Goal: Task Accomplishment & Management: Manage account settings

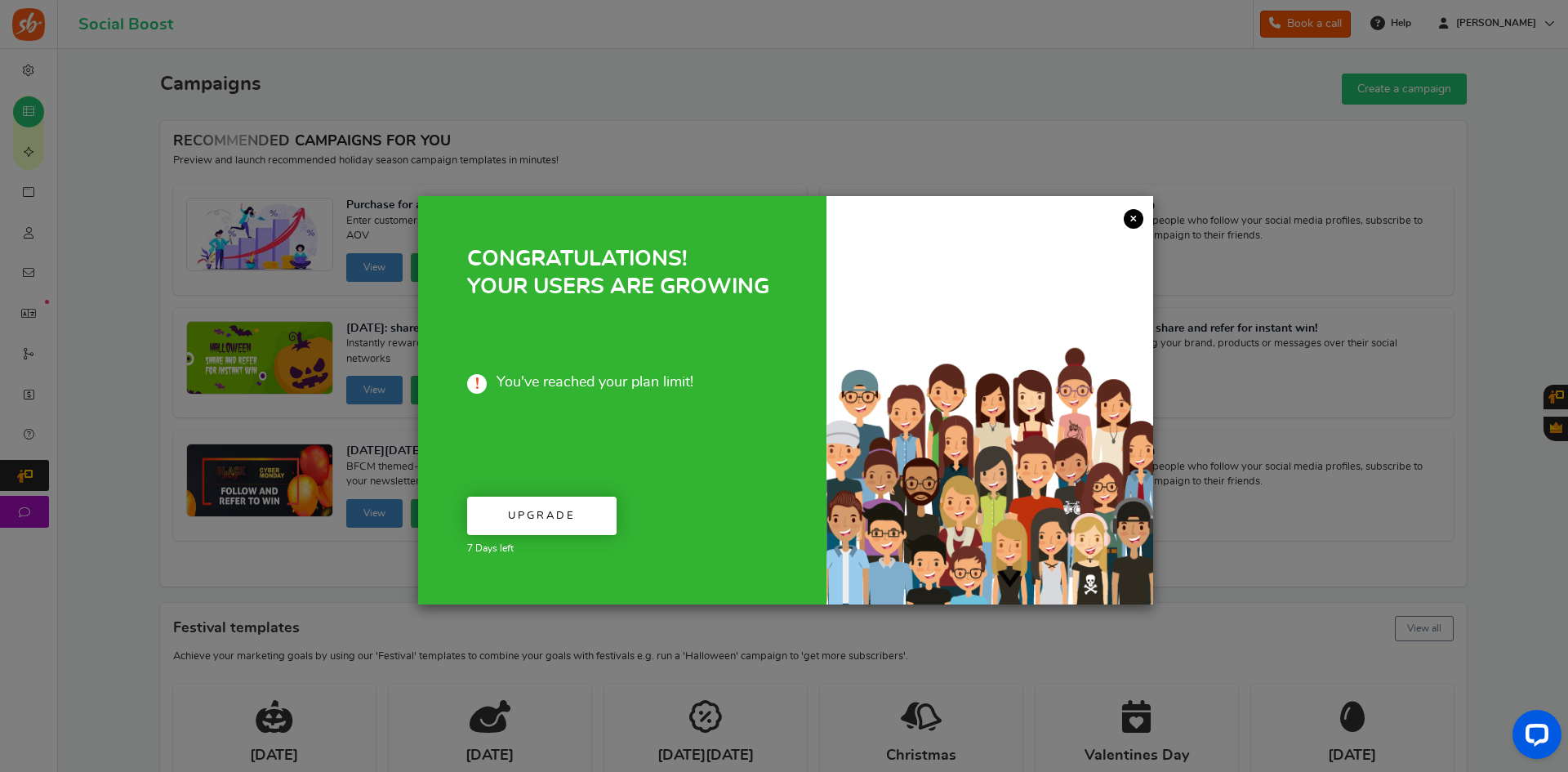
click at [1133, 219] on link "×" at bounding box center [1133, 218] width 19 height 19
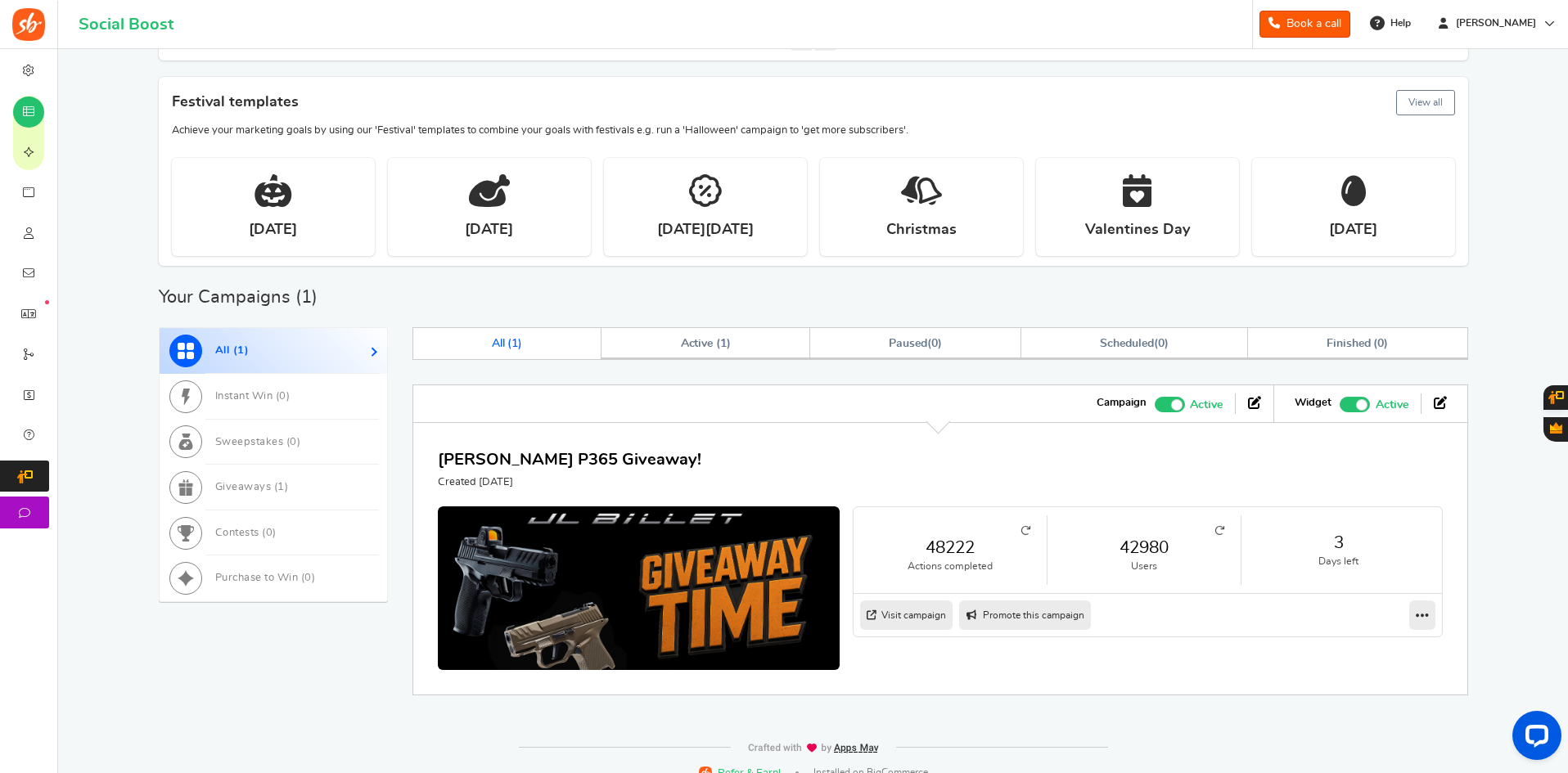
scroll to position [546, 0]
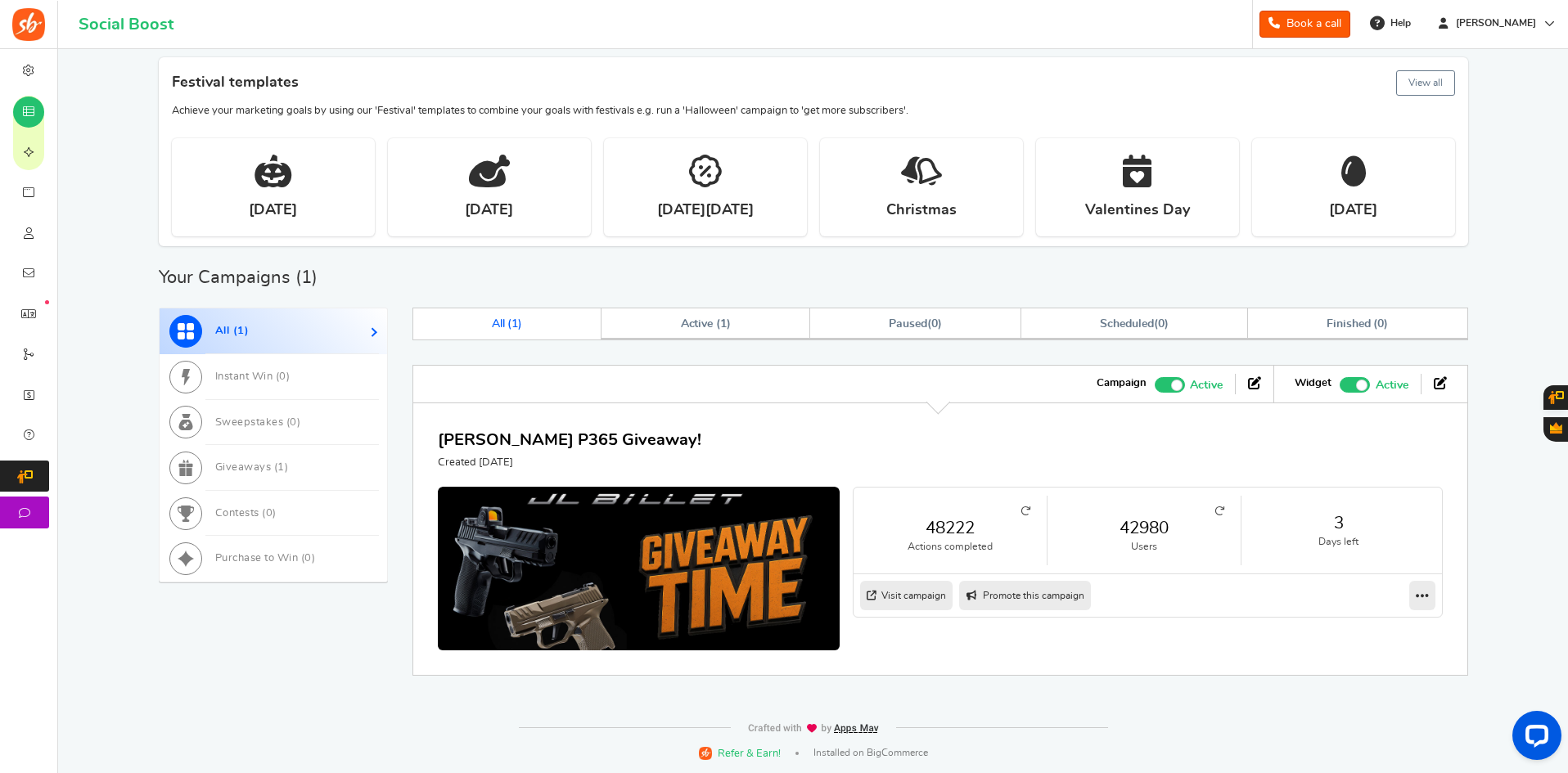
click at [108, 191] on div "Want to run giveaways, contests and instant win campaigns? View templates Campa…" at bounding box center [813, 109] width 1477 height 1181
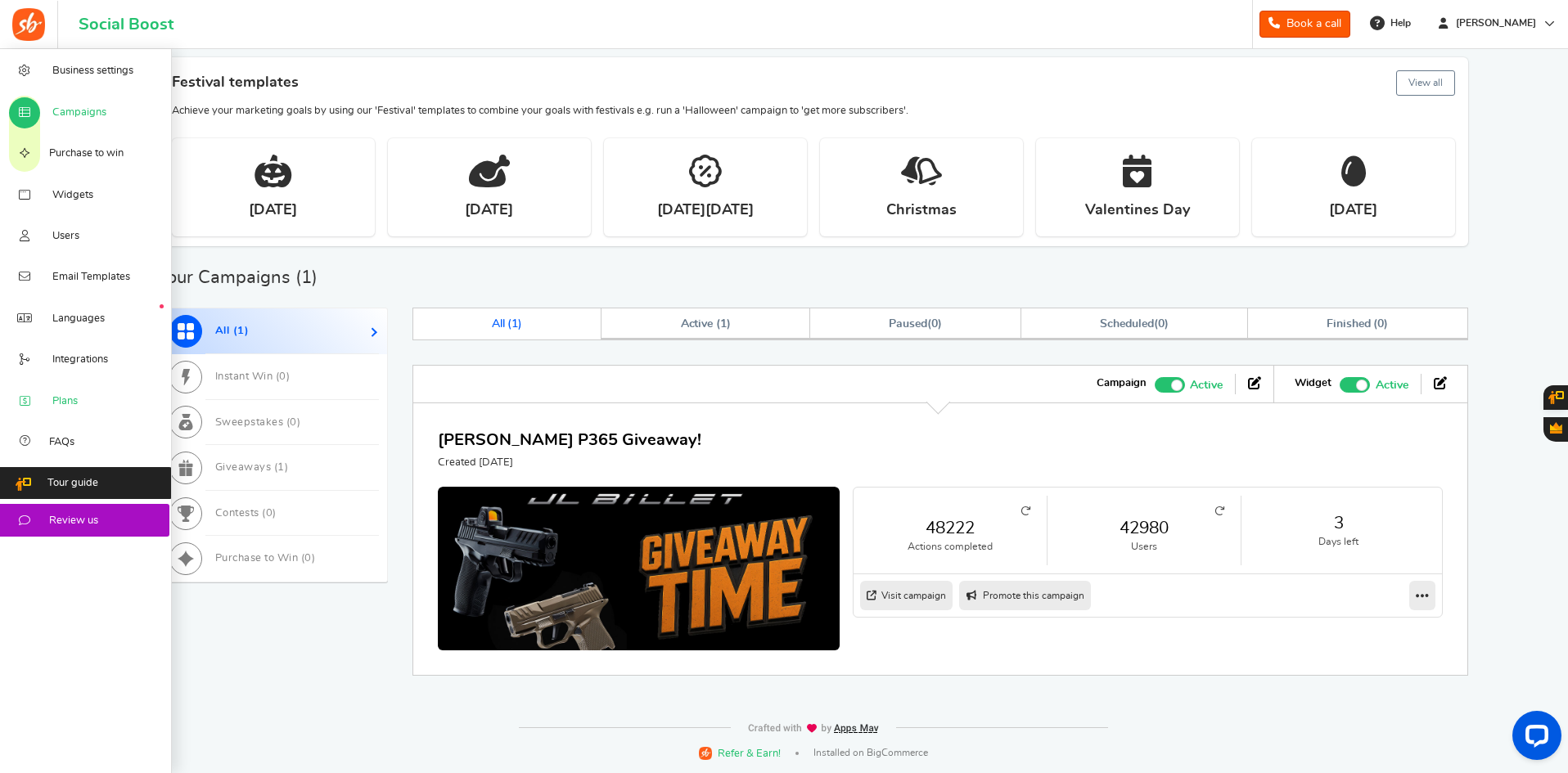
click at [75, 405] on span "Plans" at bounding box center [65, 401] width 25 height 14
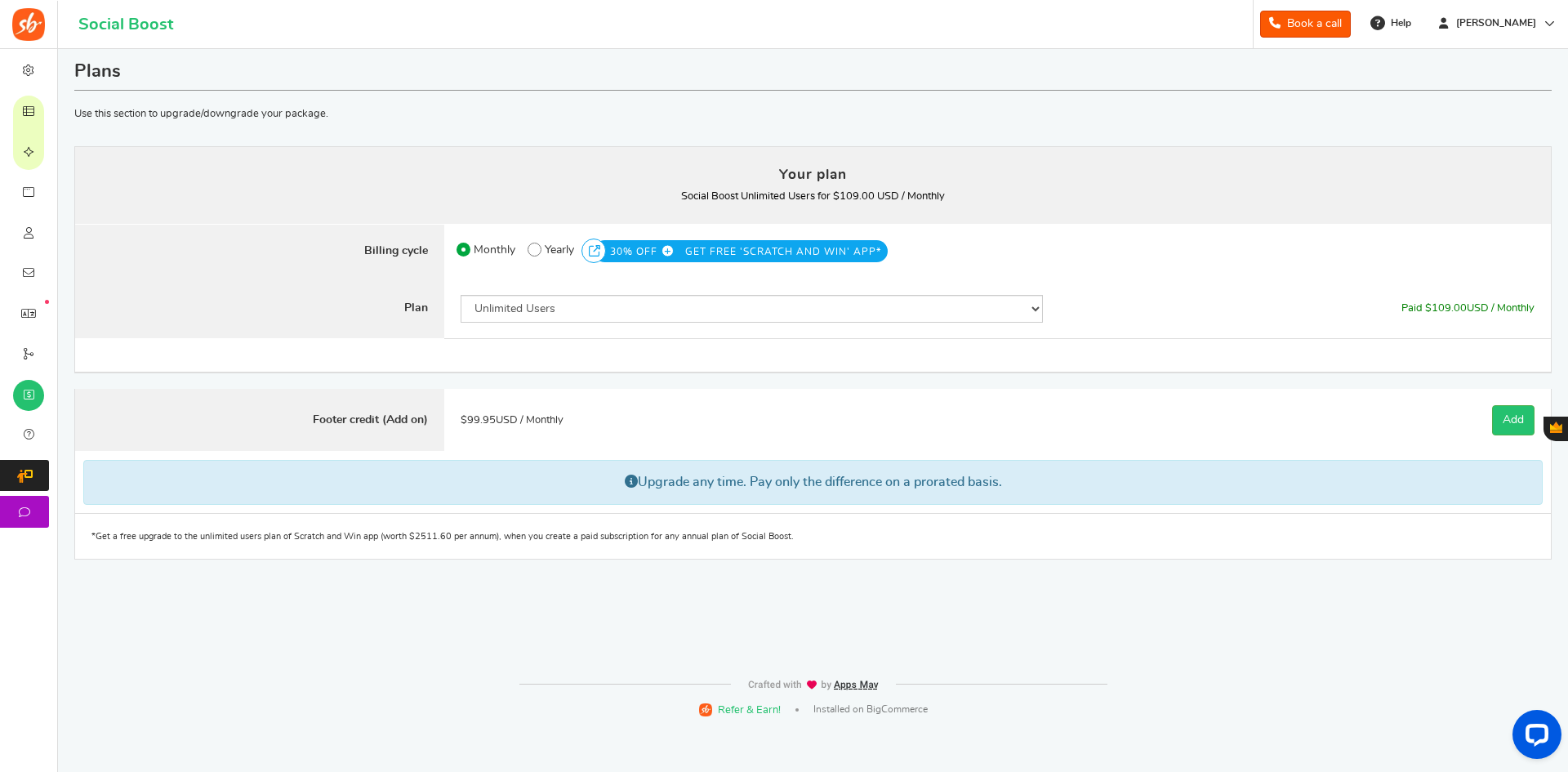
click at [1101, 395] on div "Add Add" at bounding box center [1305, 420] width 492 height 63
click at [318, 644] on div "Plans Your plan - Social Boost Unlimited Users : $109.00 USD / Monthly Coupon […" at bounding box center [812, 359] width 1485 height 620
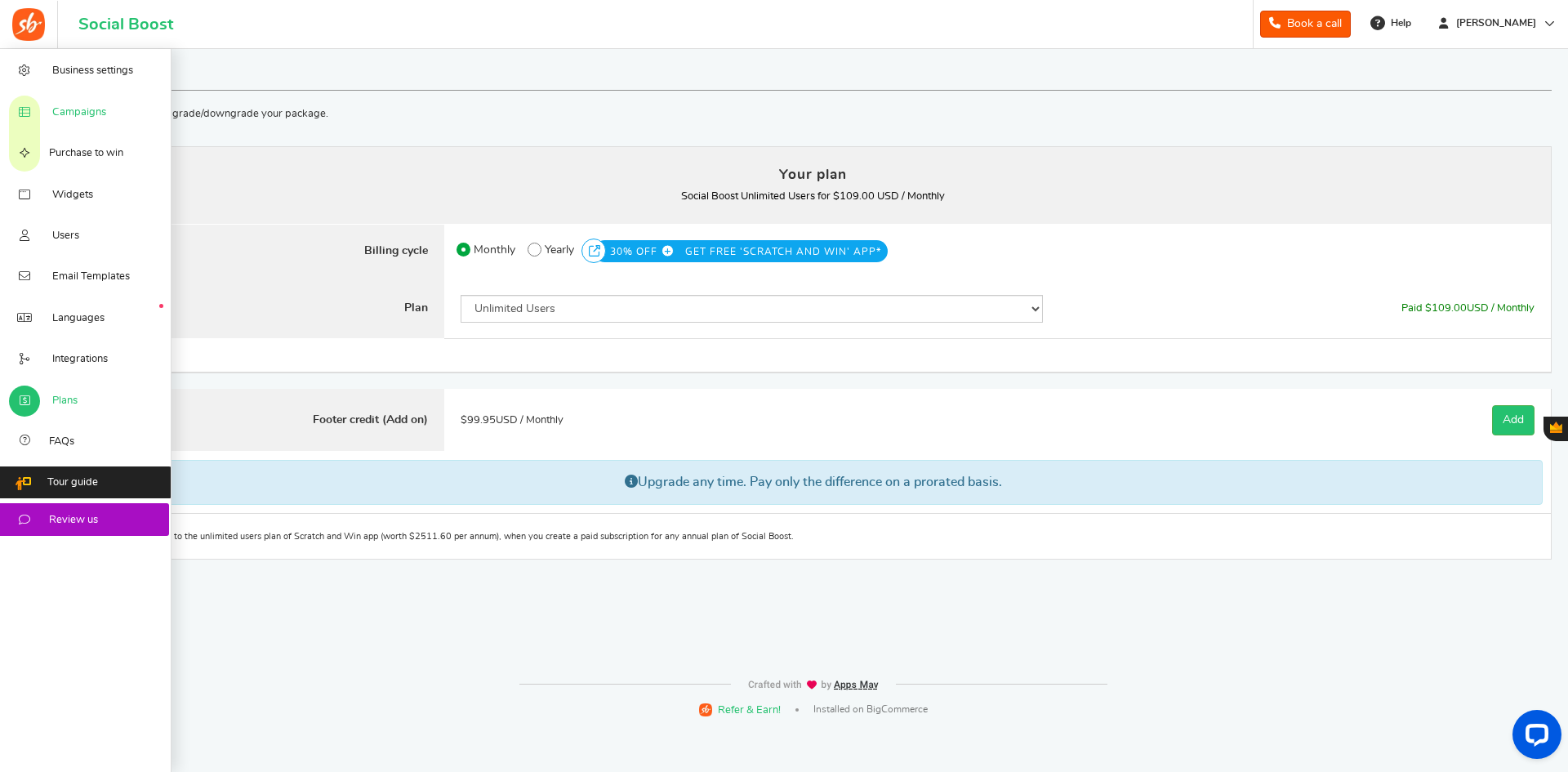
click at [86, 110] on span "Campaigns" at bounding box center [79, 112] width 54 height 14
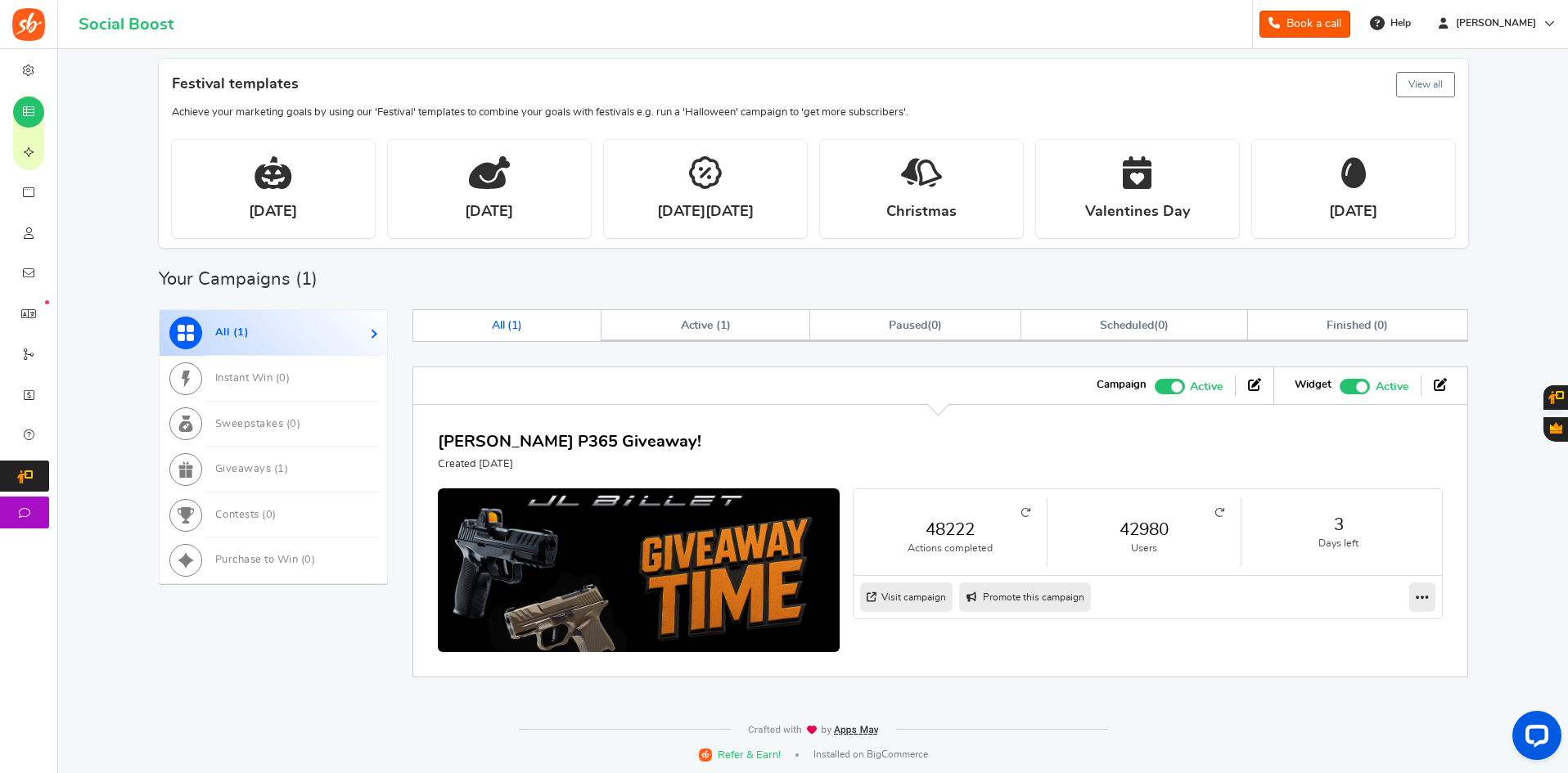
scroll to position [546, 0]
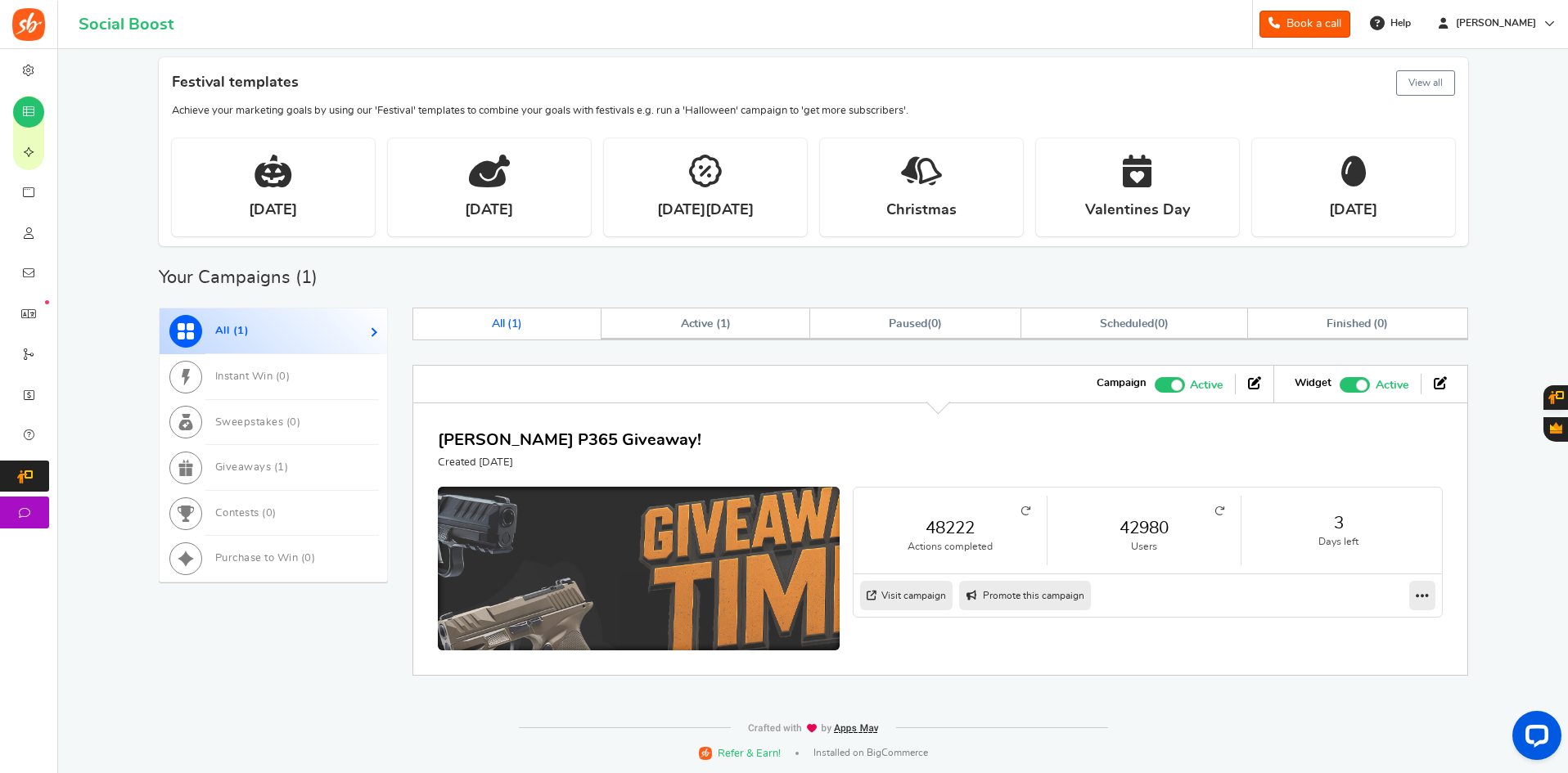
click at [750, 592] on img at bounding box center [639, 592] width 603 height 317
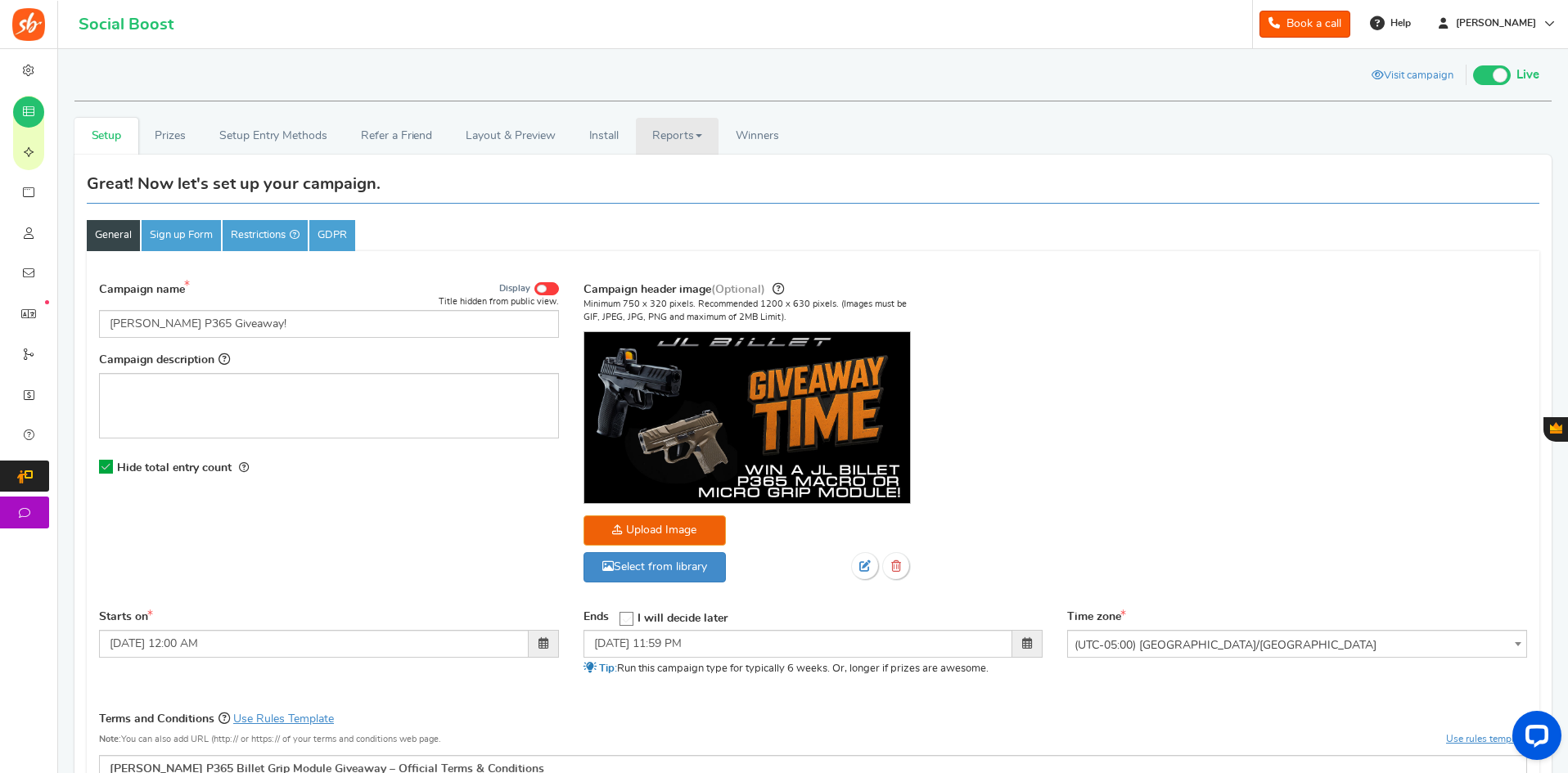
click at [674, 135] on link "Reports" at bounding box center [678, 135] width 84 height 36
click at [761, 126] on link "Winners Winner Draw" at bounding box center [756, 135] width 77 height 36
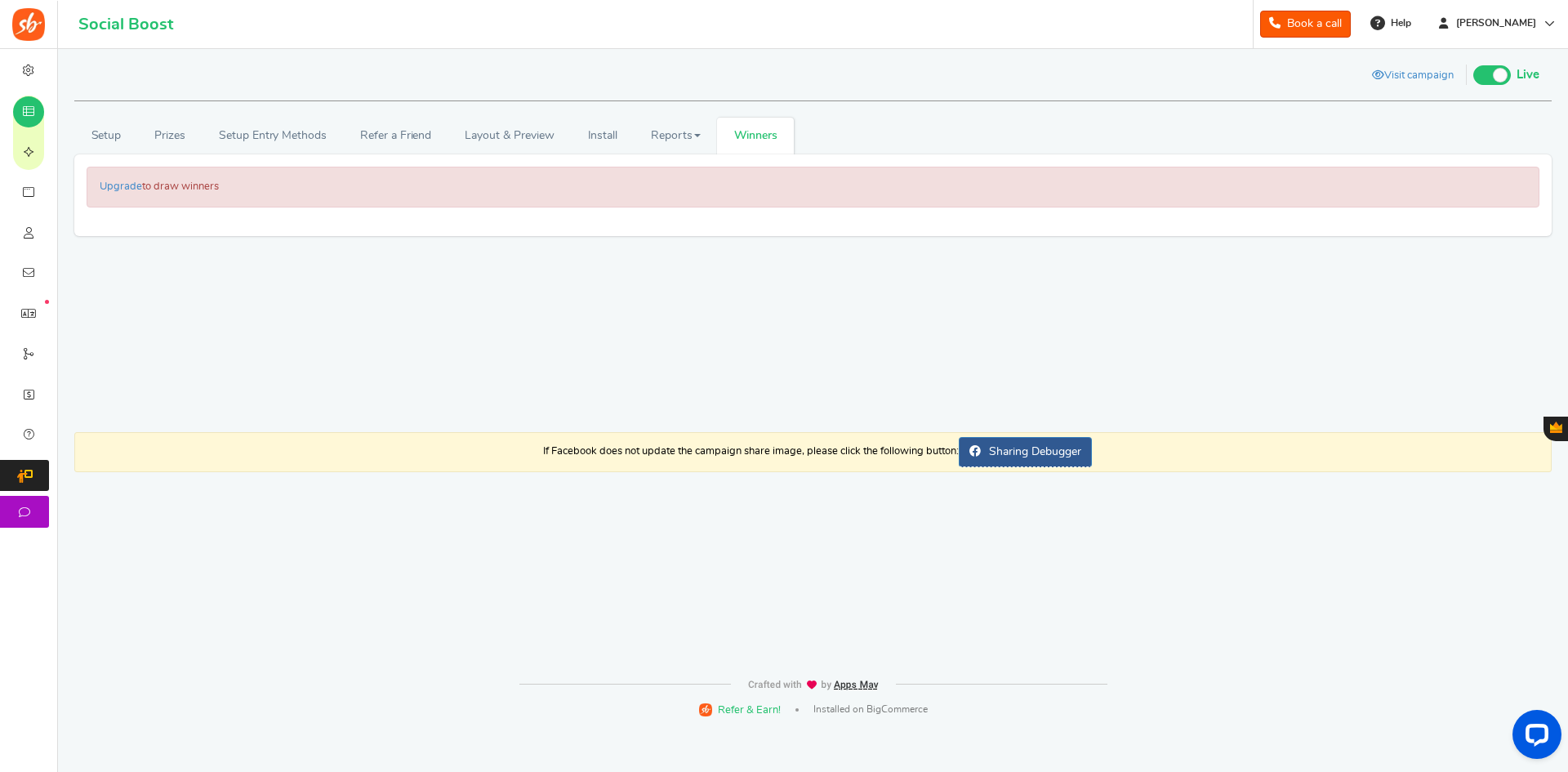
click at [350, 589] on div "RECOMMENDED CAMPAIGNS FOR YOU New Preview and launch recommended holiday season…" at bounding box center [812, 359] width 1485 height 620
